Goal: Information Seeking & Learning: Compare options

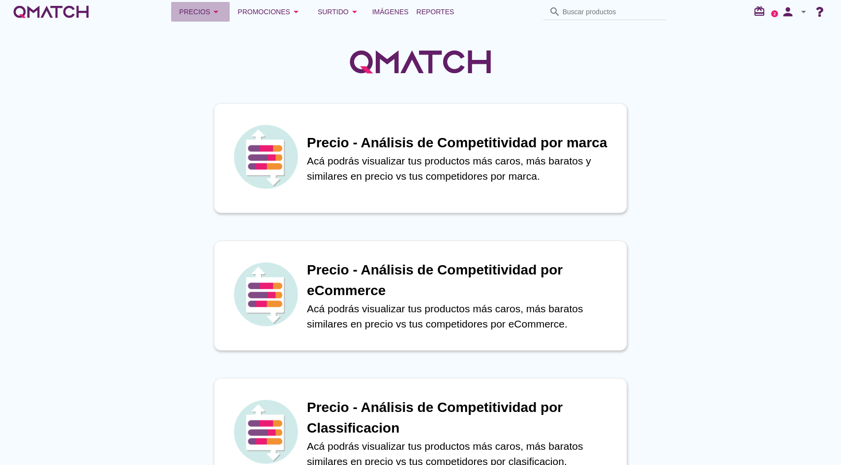
click at [222, 10] on icon "arrow_drop_down" at bounding box center [216, 12] width 12 height 12
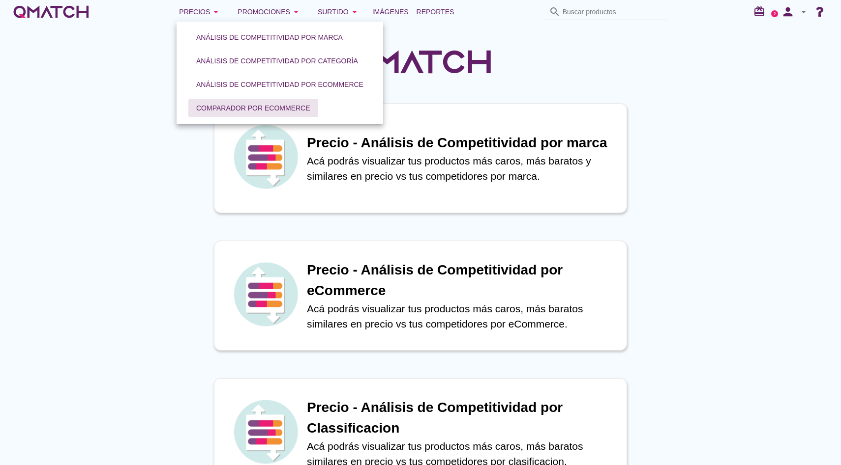
click at [236, 110] on div "Comparador por eCommerce" at bounding box center [253, 108] width 114 height 10
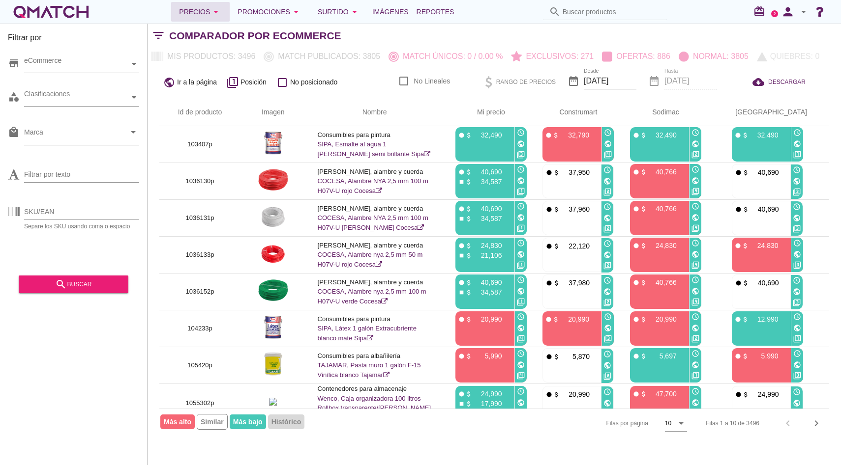
click at [205, 5] on button "Precios arrow_drop_down" at bounding box center [200, 12] width 58 height 20
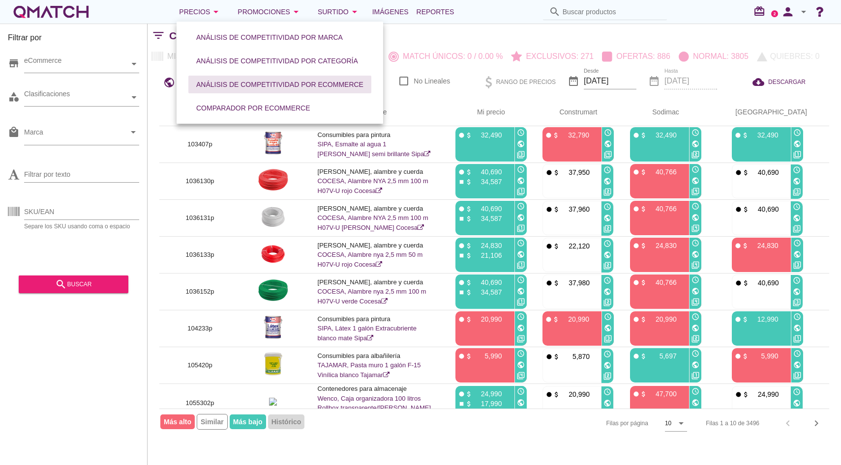
click at [237, 80] on div "Análisis de competitividad por eCommerce" at bounding box center [279, 85] width 167 height 10
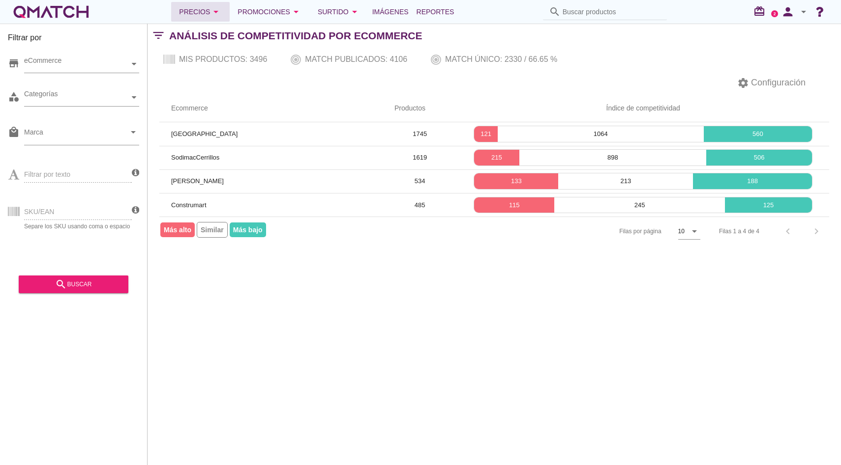
click at [227, 11] on button "Precios arrow_drop_down" at bounding box center [200, 12] width 58 height 20
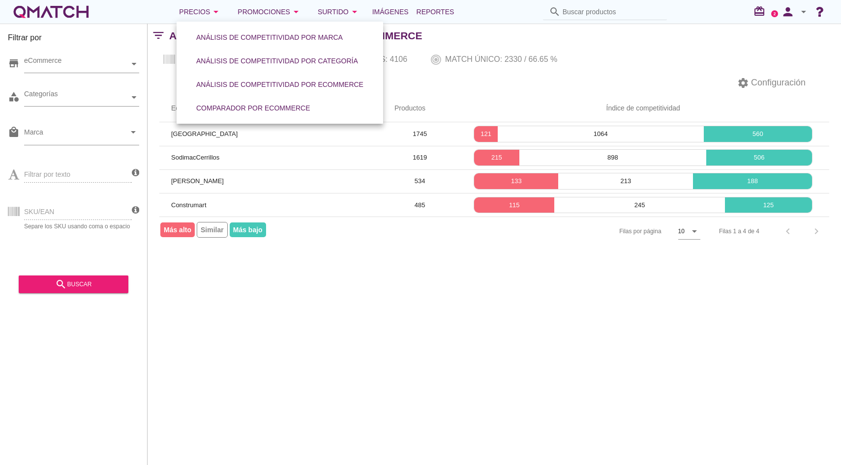
click at [349, 266] on div "Filtrar por store eCommerce category Categorías local_mall Marca arrow_drop_dow…" at bounding box center [493, 245] width 693 height 442
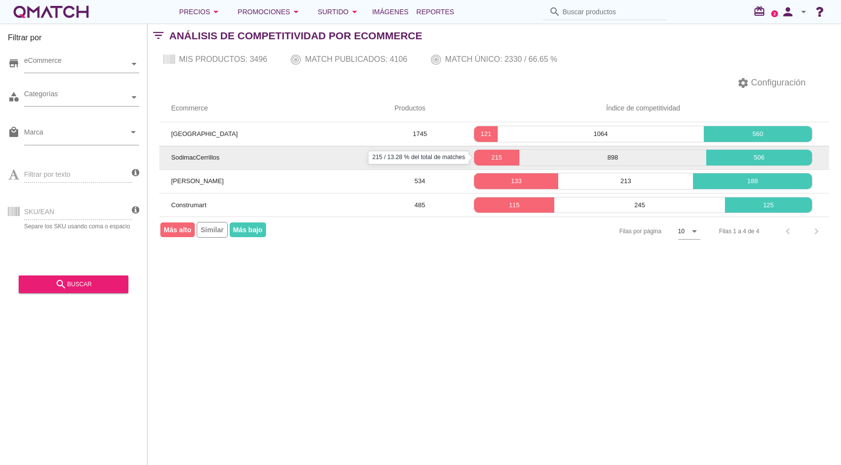
click at [498, 154] on p "215" at bounding box center [496, 158] width 45 height 10
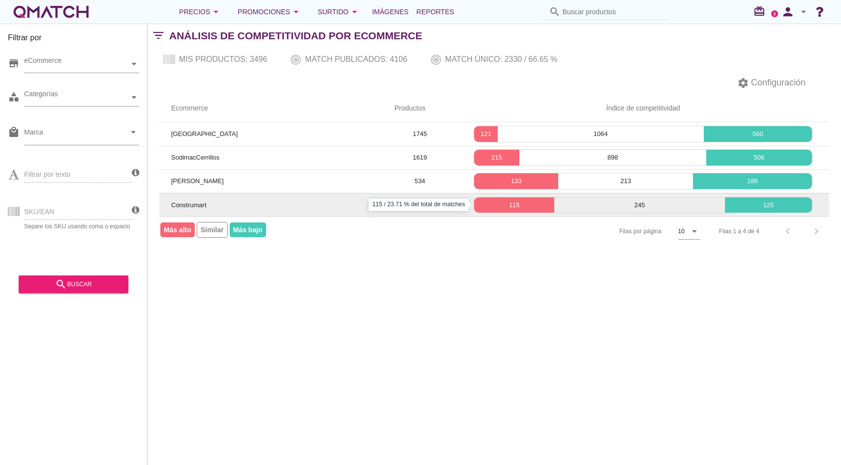
click at [499, 210] on div "115" at bounding box center [514, 206] width 80 height 16
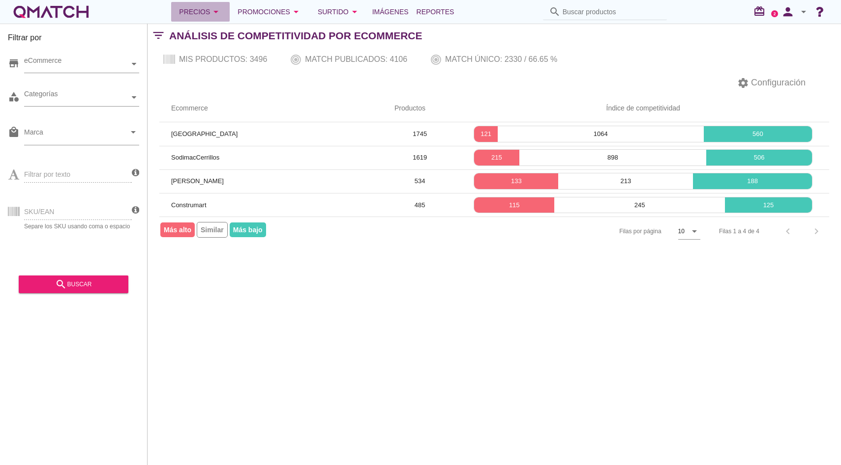
click at [193, 11] on div "Precios arrow_drop_down" at bounding box center [200, 12] width 43 height 12
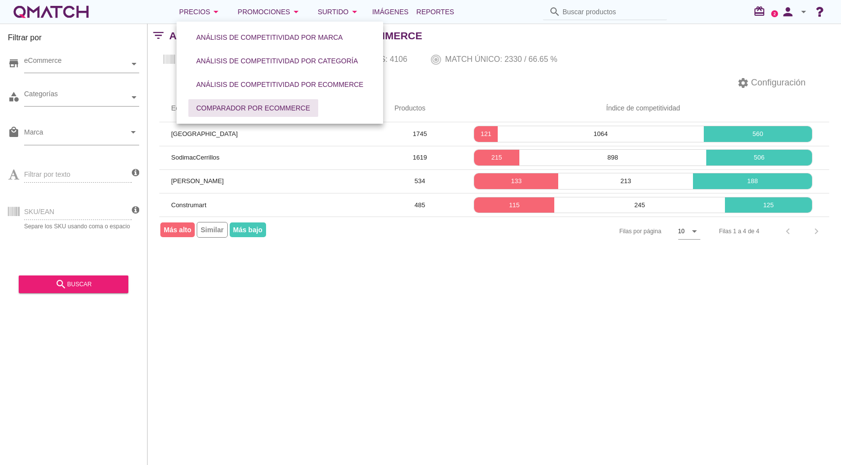
click at [204, 102] on button "Comparador por eCommerce" at bounding box center [253, 108] width 130 height 18
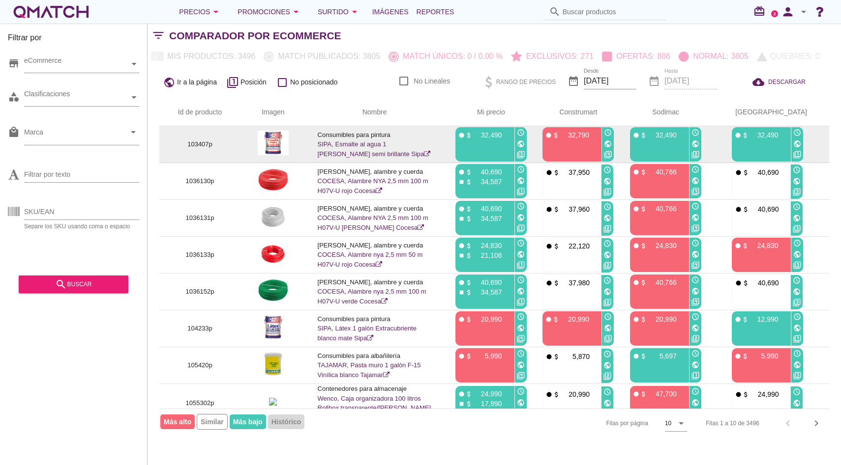
click at [337, 145] on link "SIPA, Esmalte al agua 1 galón blanco semi brillante Sipa" at bounding box center [374, 149] width 113 height 17
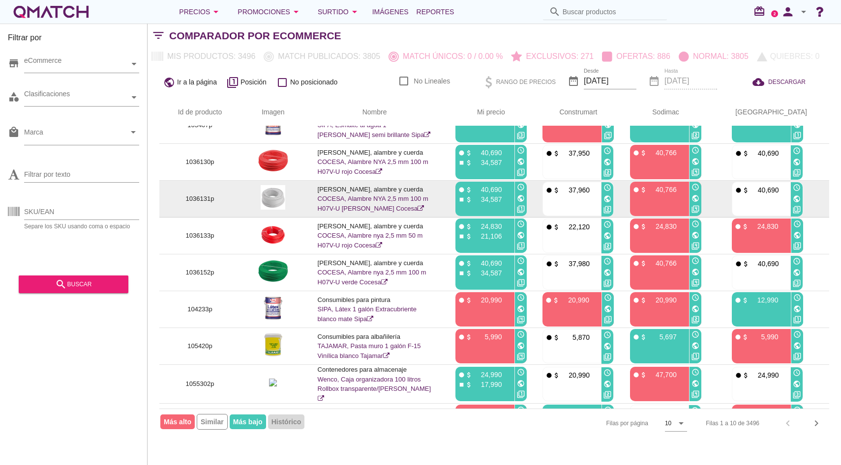
scroll to position [21, 0]
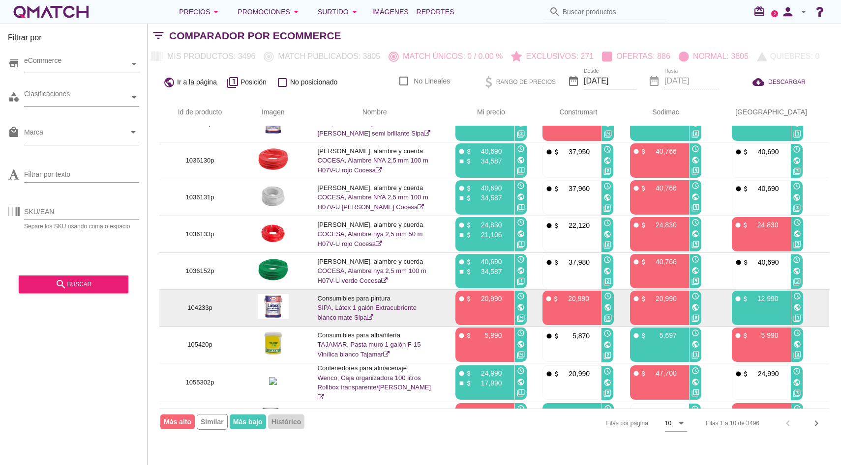
click at [359, 309] on link "SIPA, Látex 1 galón Extracubriente blanco mate Sipa" at bounding box center [367, 312] width 99 height 17
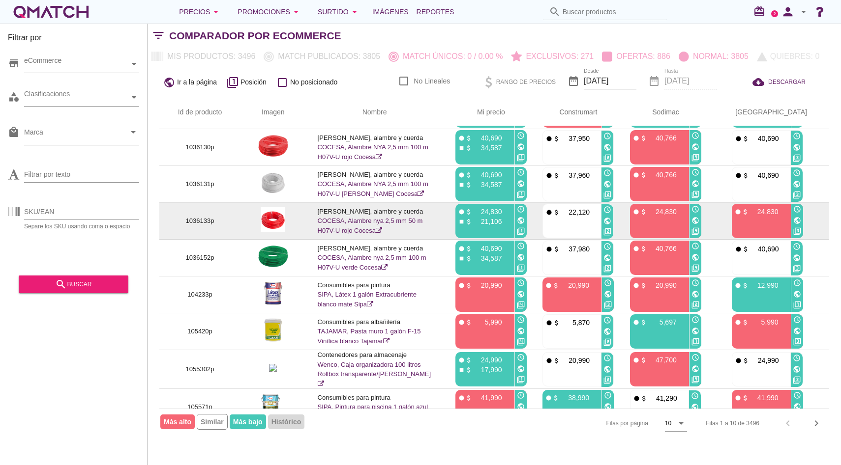
scroll to position [37, 0]
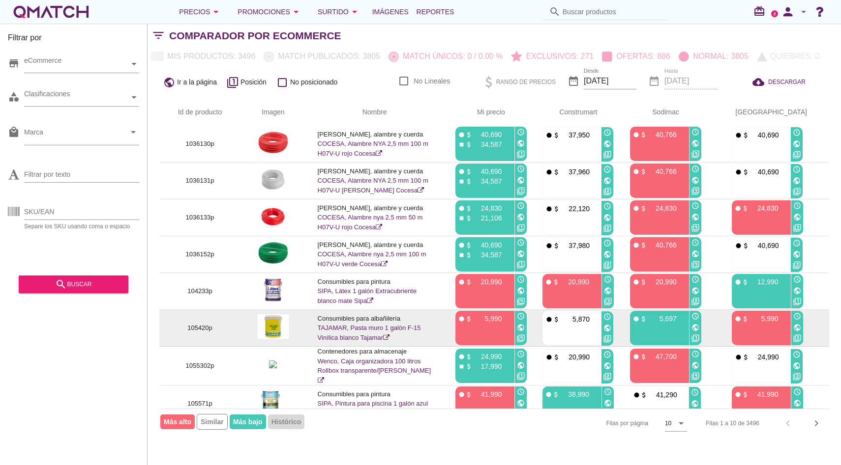
click at [345, 326] on link "TAJAMAR, Pasta muro 1 galón F-15 Vinílica blanco Tajamar" at bounding box center [369, 332] width 103 height 17
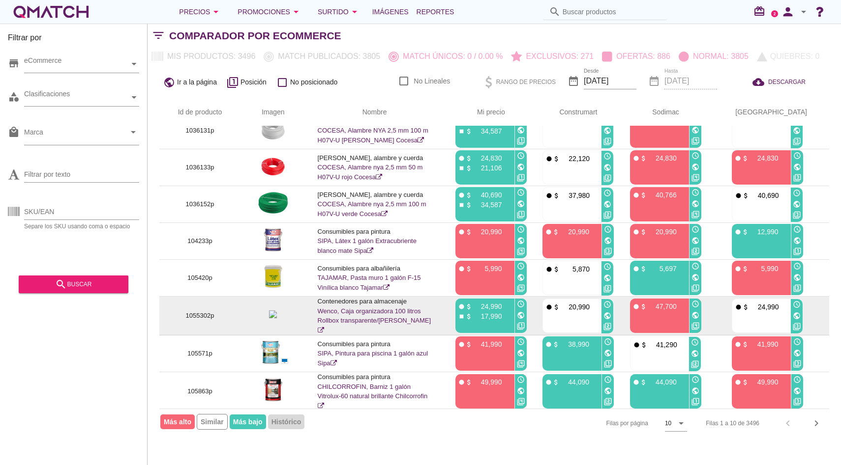
scroll to position [0, 0]
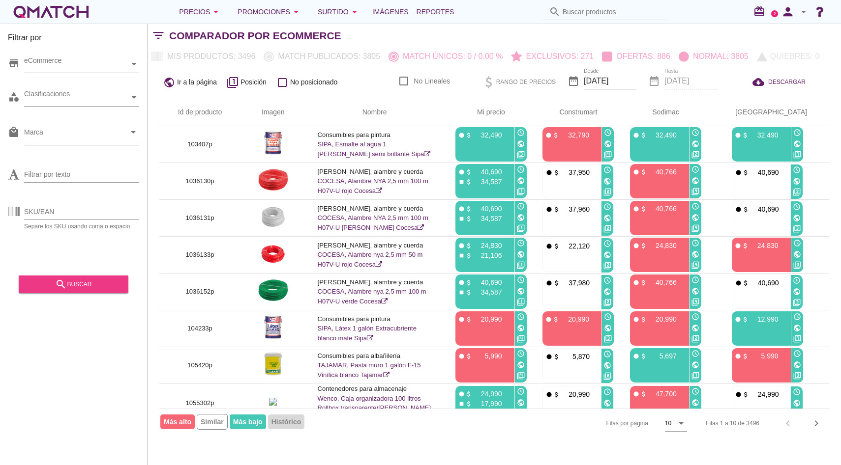
click at [94, 280] on div "search buscar" at bounding box center [74, 285] width 94 height 12
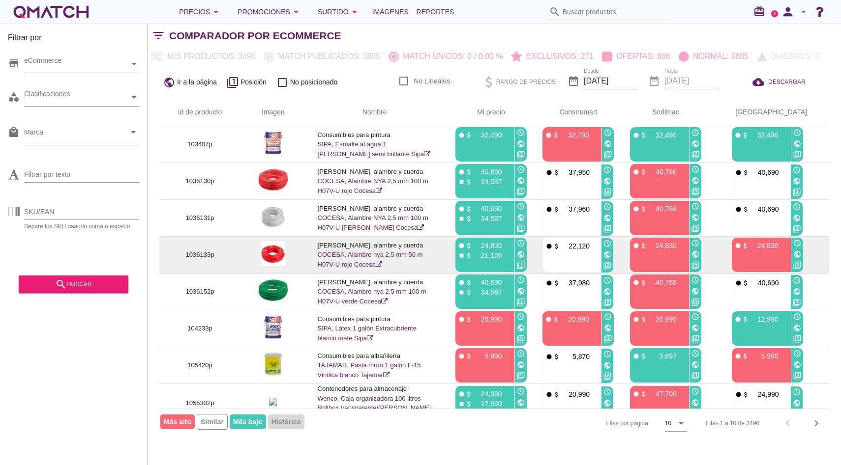
scroll to position [87, 0]
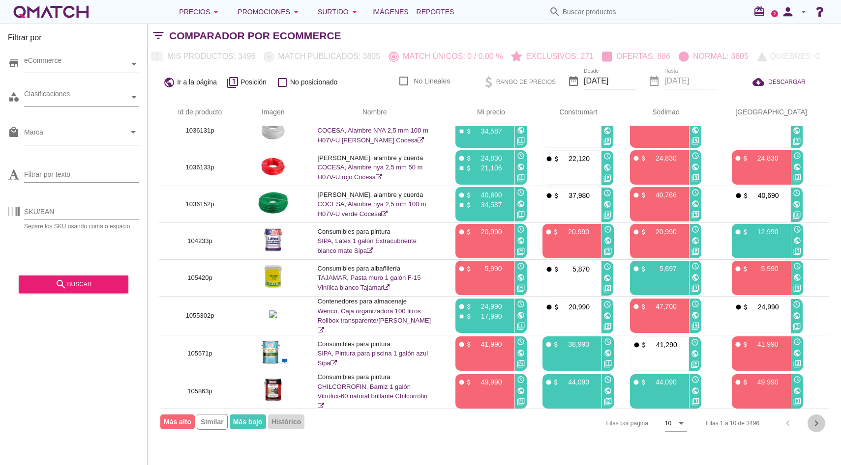
click at [818, 425] on icon "chevron_right" at bounding box center [816, 424] width 12 height 12
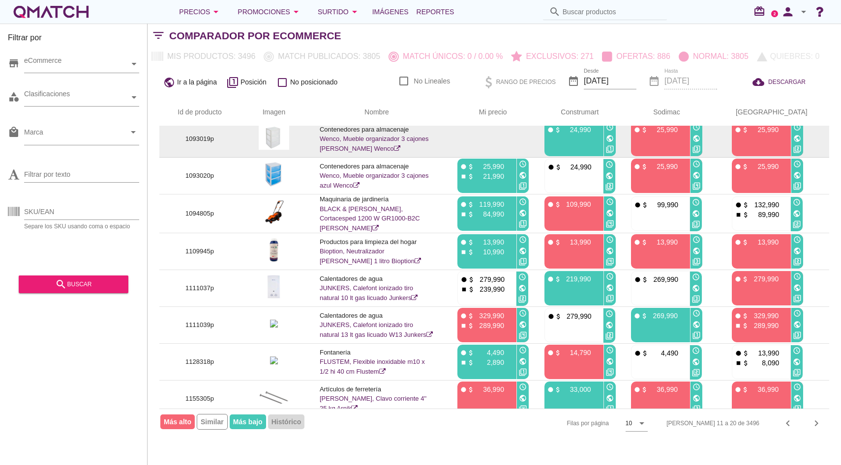
scroll to position [45, 0]
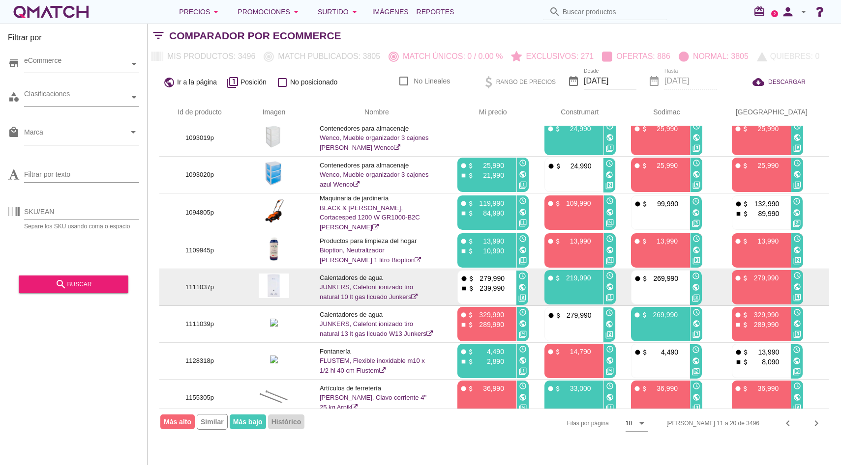
click at [362, 285] on link "JUNKERS, Calefont ionizado tiro natural 10 lt gas licuado Junkers" at bounding box center [369, 292] width 98 height 17
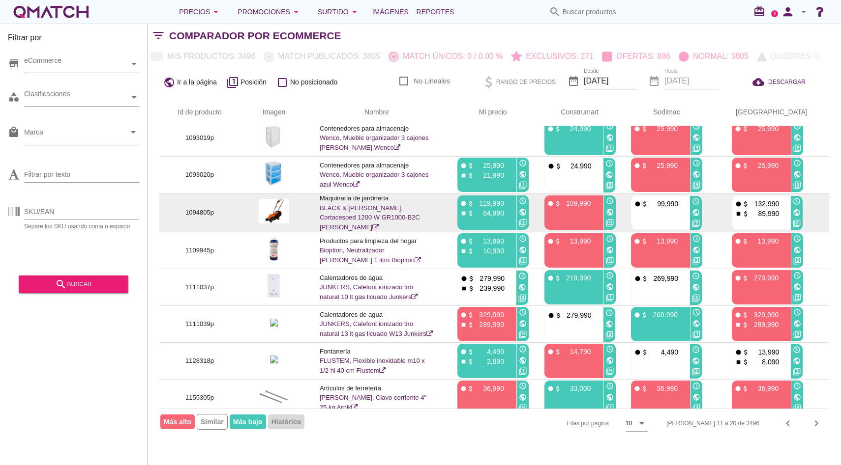
scroll to position [0, 0]
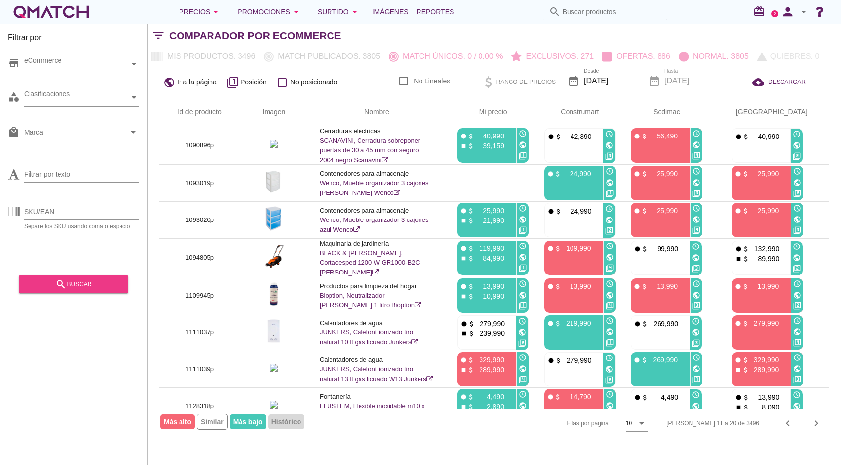
click at [84, 284] on div "search buscar" at bounding box center [74, 285] width 94 height 12
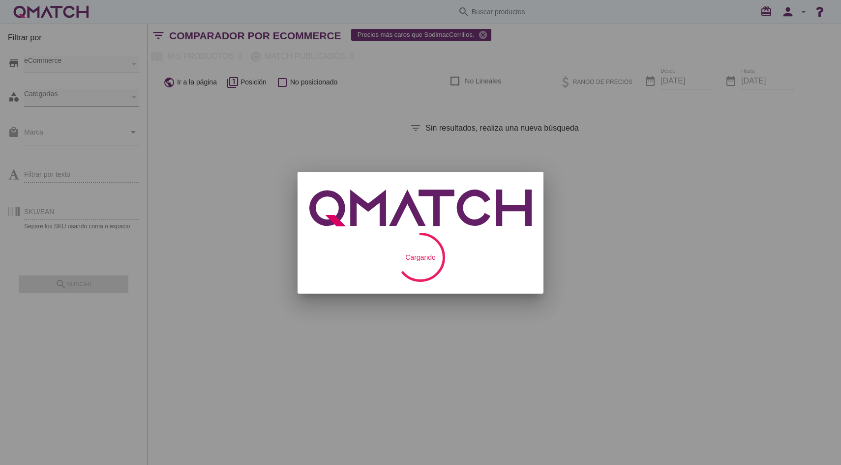
checkbox input "false"
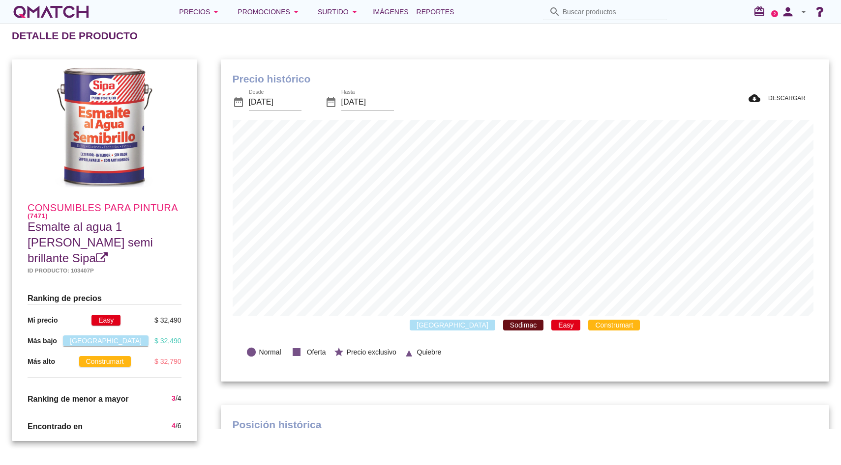
scroll to position [287, 604]
click at [590, 326] on span "Construmart" at bounding box center [614, 325] width 52 height 11
click at [551, 325] on span "Easy" at bounding box center [565, 325] width 29 height 11
click at [507, 324] on span "Sodimac" at bounding box center [523, 325] width 40 height 11
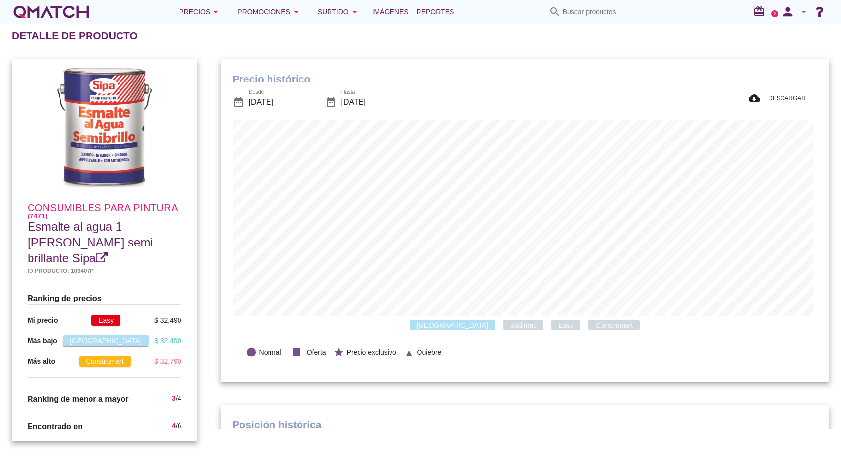
click at [459, 326] on span "[GEOGRAPHIC_DATA]" at bounding box center [452, 325] width 86 height 11
click at [503, 326] on span "Sodimac" at bounding box center [523, 325] width 40 height 11
click at [551, 329] on span "Easy" at bounding box center [565, 325] width 29 height 11
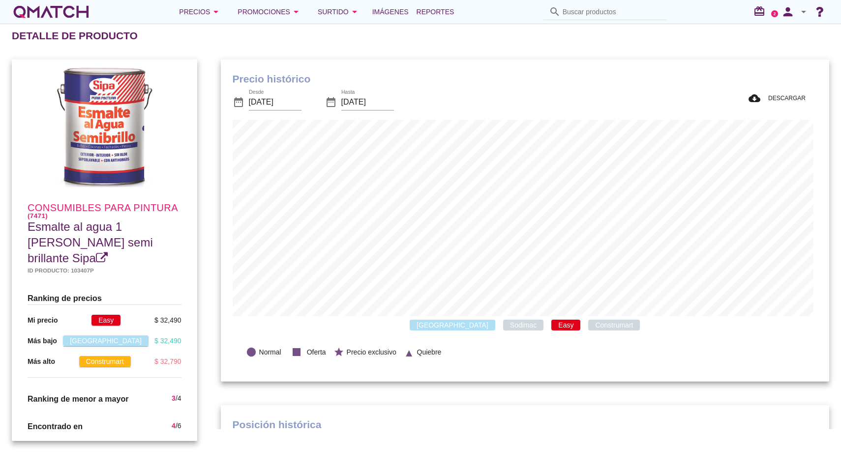
click at [551, 329] on span "Easy" at bounding box center [565, 325] width 29 height 11
click at [588, 329] on span "Construmart" at bounding box center [614, 325] width 52 height 11
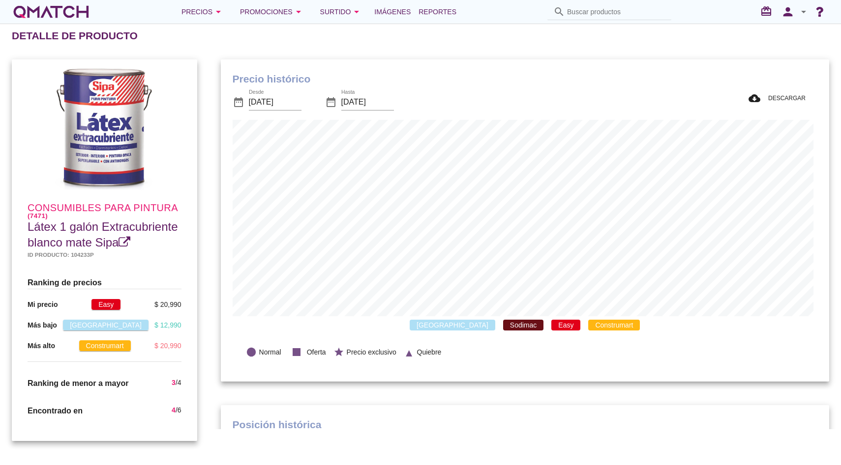
scroll to position [287, 604]
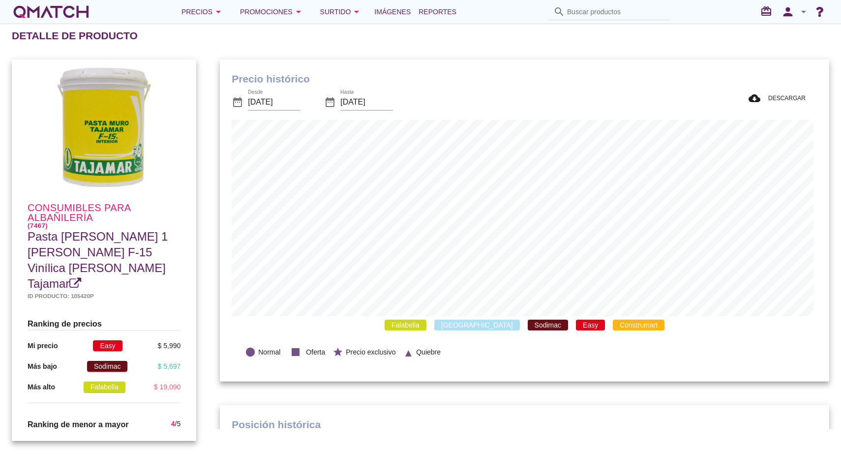
scroll to position [287, 605]
click at [612, 326] on span "Construmart" at bounding box center [638, 325] width 52 height 11
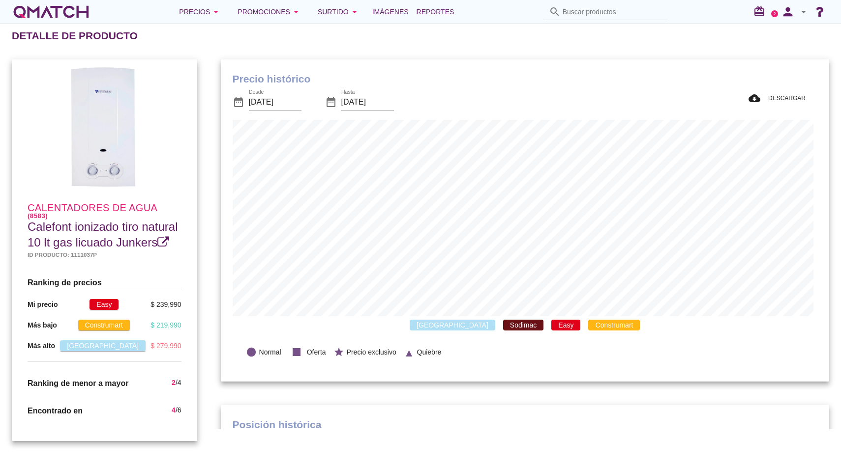
scroll to position [287, 604]
click at [588, 325] on span "Construmart" at bounding box center [614, 325] width 52 height 11
click at [515, 324] on div "Paris Sodimac Easy Construmart" at bounding box center [525, 326] width 584 height 18
click at [503, 324] on span "Sodimac" at bounding box center [523, 325] width 40 height 11
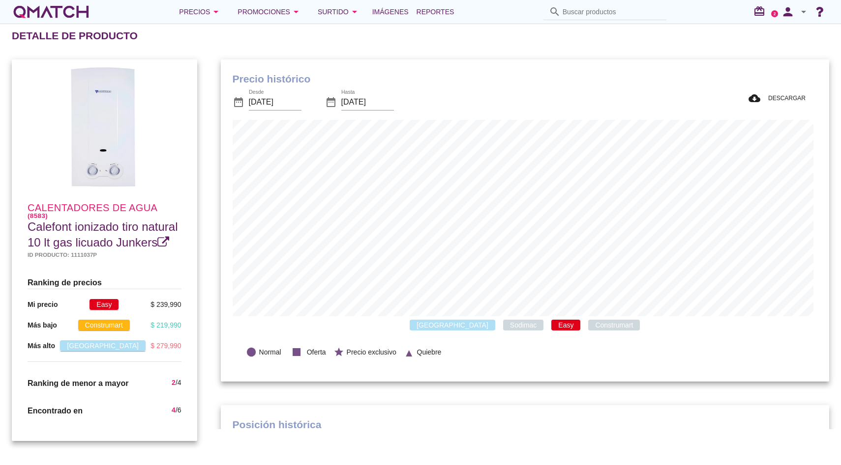
click at [450, 330] on span "[GEOGRAPHIC_DATA]" at bounding box center [452, 325] width 86 height 11
click at [588, 328] on span "Construmart" at bounding box center [614, 325] width 52 height 11
click at [503, 328] on span "Sodimac" at bounding box center [523, 325] width 40 height 11
